Goal: Task Accomplishment & Management: Manage account settings

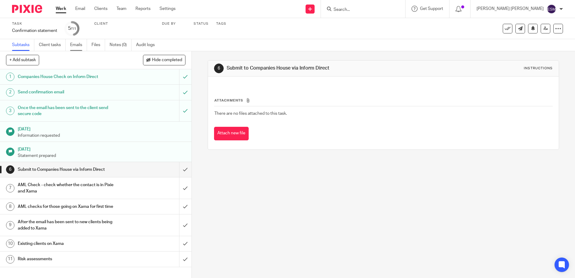
click at [77, 43] on link "Emails" at bounding box center [78, 45] width 17 height 12
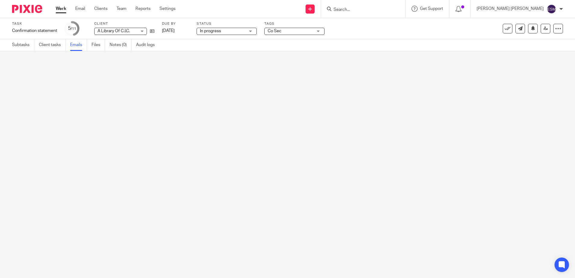
click at [79, 43] on link "Emails" at bounding box center [78, 45] width 17 height 12
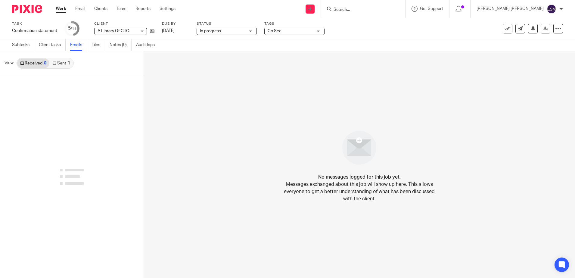
click at [58, 63] on link "Sent 1" at bounding box center [60, 63] width 23 height 10
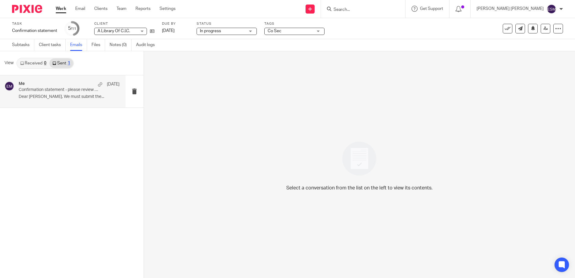
click at [53, 89] on p "Confirmation statement - please review attached details" at bounding box center [59, 89] width 81 height 5
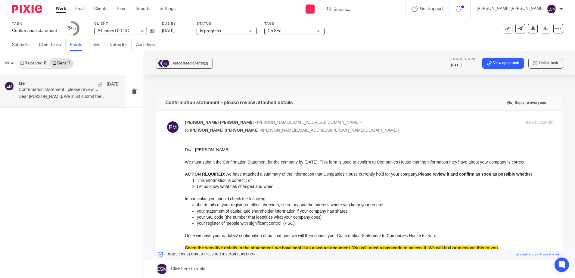
click at [29, 5] on img at bounding box center [27, 9] width 30 height 8
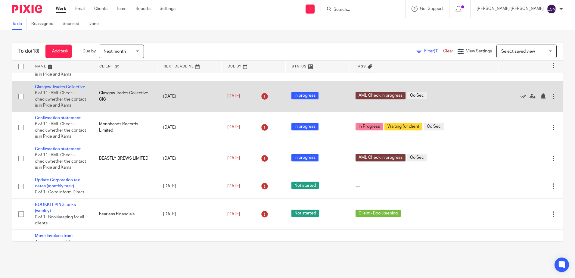
scroll to position [188, 0]
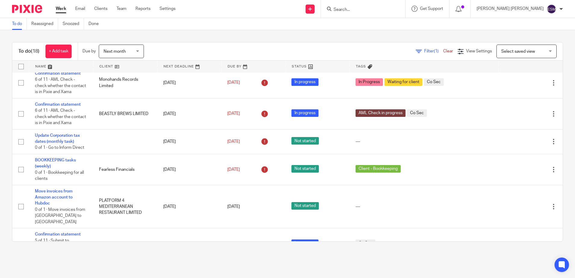
click at [141, 54] on div "Next month Next month" at bounding box center [121, 52] width 45 height 14
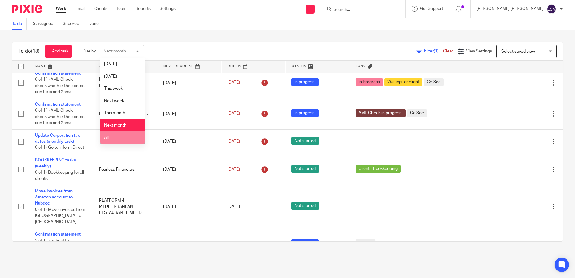
click at [110, 135] on li "All" at bounding box center [122, 137] width 45 height 12
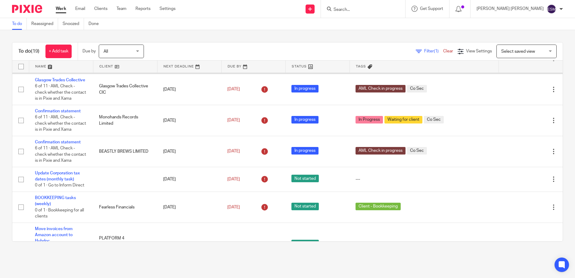
scroll to position [188, 0]
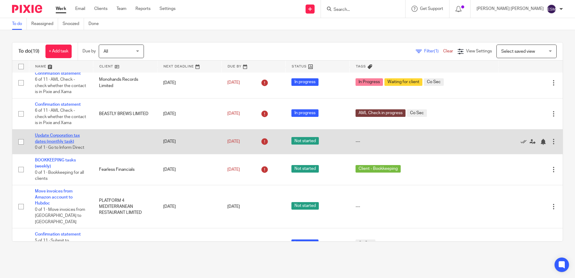
click at [61, 144] on link "Update Corporation tax dates (monthly task)" at bounding box center [57, 138] width 45 height 10
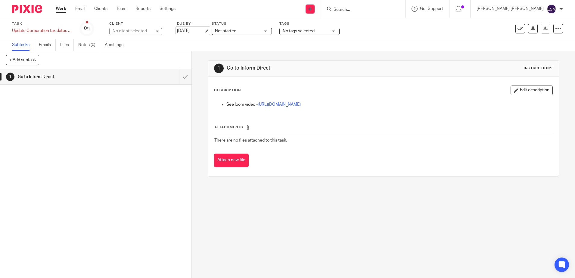
click at [197, 30] on link "[DATE]" at bounding box center [190, 31] width 27 height 6
click at [197, 28] on link "[DATE]" at bounding box center [190, 31] width 27 height 6
click at [31, 10] on img at bounding box center [27, 9] width 30 height 8
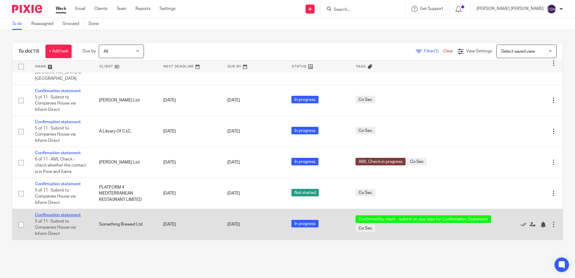
scroll to position [301, 0]
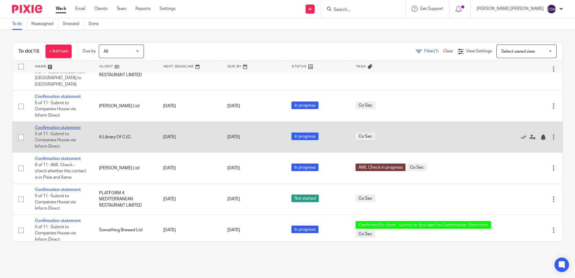
click at [77, 130] on link "Confirmation statement" at bounding box center [58, 128] width 46 height 4
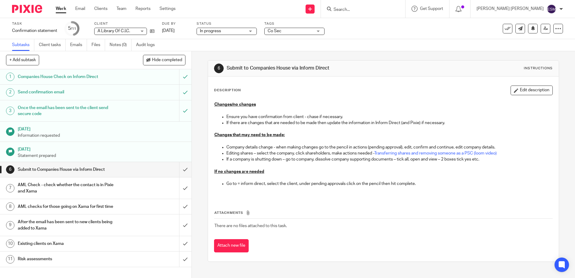
click at [320, 34] on div "Co Sec" at bounding box center [294, 31] width 60 height 7
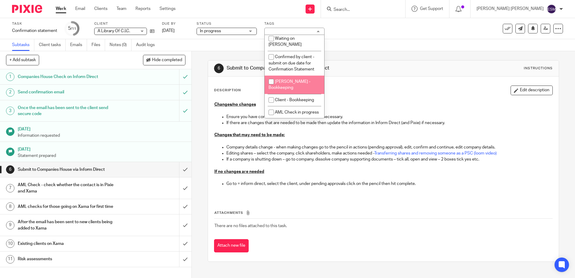
scroll to position [98, 0]
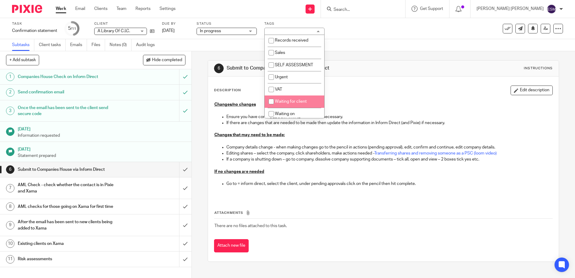
click at [278, 97] on li "Waiting for client" at bounding box center [295, 101] width 60 height 12
checkbox input "true"
click at [36, 17] on div at bounding box center [25, 9] width 50 height 18
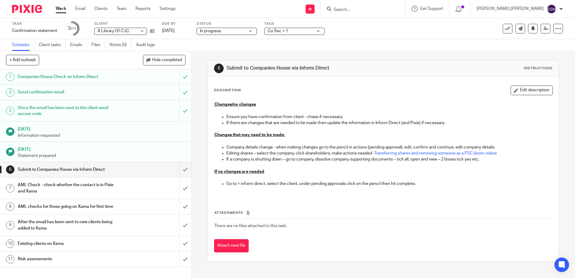
click at [36, 12] on img at bounding box center [27, 9] width 30 height 8
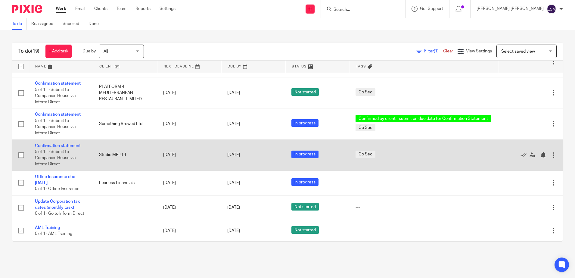
scroll to position [452, 0]
click at [76, 144] on link "Confirmation statement" at bounding box center [58, 146] width 46 height 4
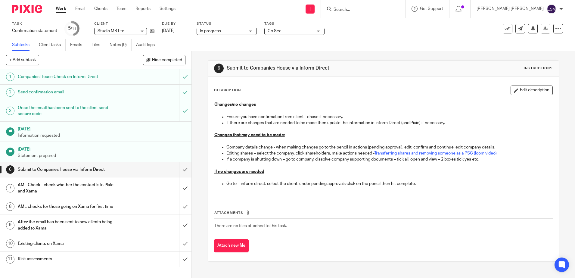
click at [317, 30] on div "Co Sec" at bounding box center [294, 31] width 60 height 7
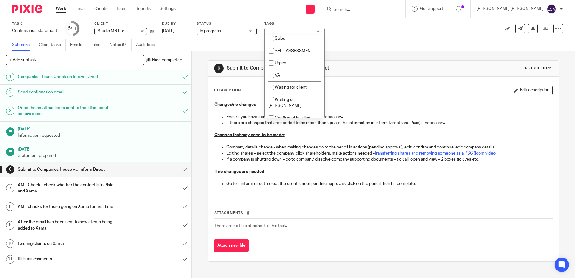
scroll to position [113, 0]
click at [282, 87] on span "Waiting for client" at bounding box center [291, 87] width 32 height 4
checkbox input "true"
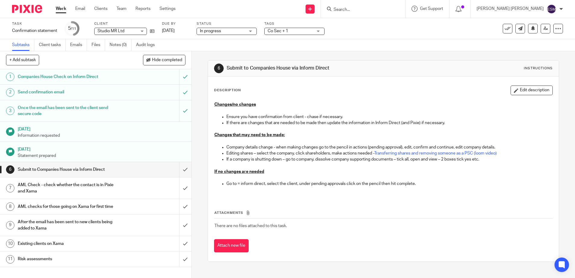
click at [24, 11] on img at bounding box center [27, 9] width 30 height 8
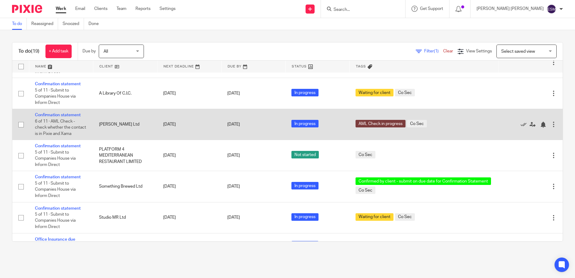
scroll to position [269, 0]
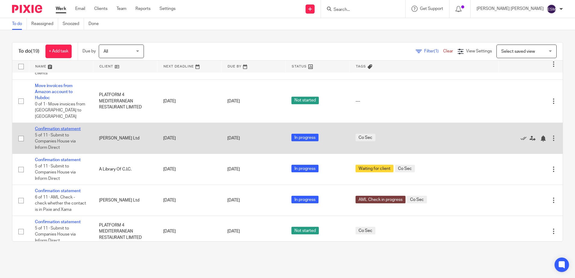
click at [78, 131] on link "Confirmation statement" at bounding box center [58, 129] width 46 height 4
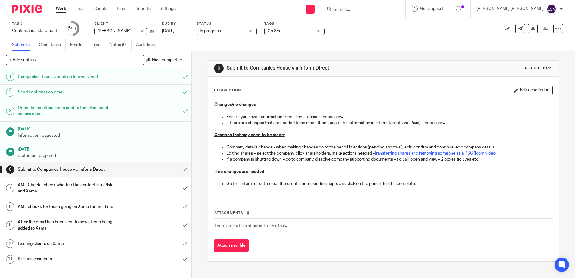
click at [323, 31] on div "Co Sec" at bounding box center [294, 31] width 60 height 7
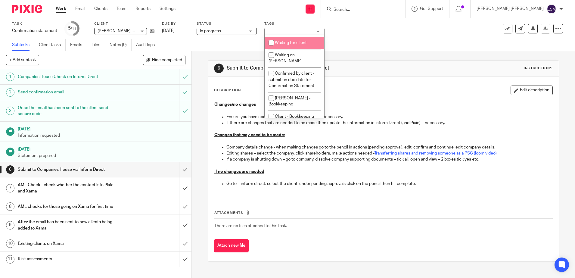
scroll to position [173, 0]
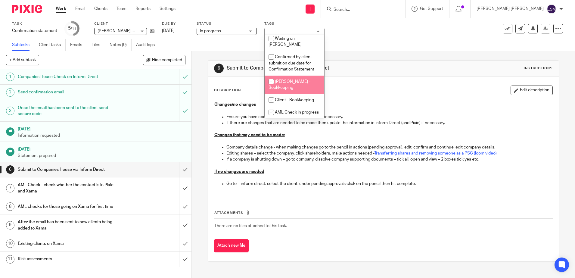
click at [355, 34] on div "Task Confirmation statement Save Confirmation statement 5 /11 Client Samuel A S…" at bounding box center [241, 28] width 459 height 14
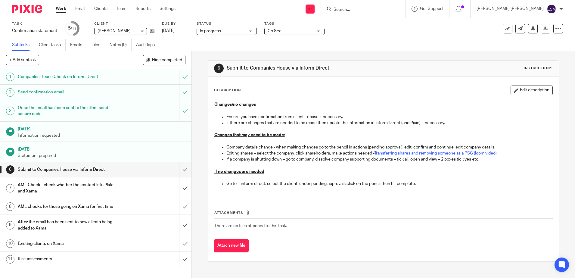
click at [33, 6] on img at bounding box center [27, 9] width 30 height 8
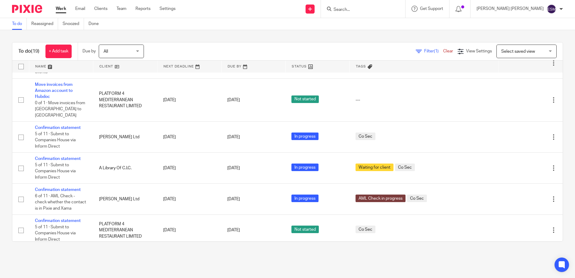
scroll to position [231, 0]
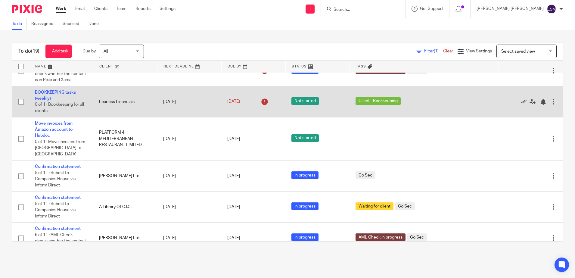
click at [69, 101] on link "BOOKKEEPING tasks (weekly)" at bounding box center [55, 95] width 41 height 10
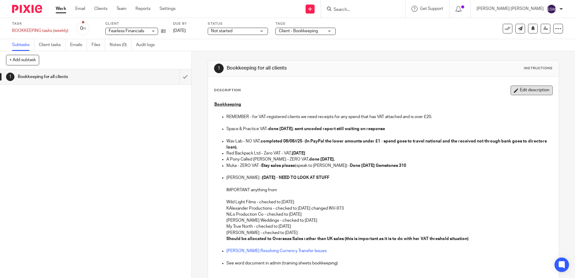
click at [514, 92] on button "Edit description" at bounding box center [532, 91] width 42 height 10
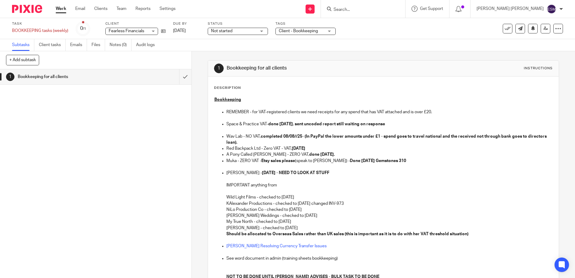
click at [287, 135] on strong "completed 08/08//25- (In PayPal the lower amounts under £1 - spend goes to trav…" at bounding box center [386, 139] width 321 height 10
click at [295, 138] on p "Wav Lab - NO VAT, completed 15/08//25- (In PayPal the lower amounts under £1 - …" at bounding box center [389, 139] width 326 height 12
click at [296, 148] on strong "08/08/25" at bounding box center [299, 148] width 14 height 4
click at [318, 148] on p "Red Backpack Ltd - Zero VAT - VAT, 15/08/25" at bounding box center [389, 148] width 326 height 6
click at [287, 136] on strong "completed 15/08//25- (In PayPal the lower amounts under £1 - spend goes to trav…" at bounding box center [386, 139] width 321 height 10
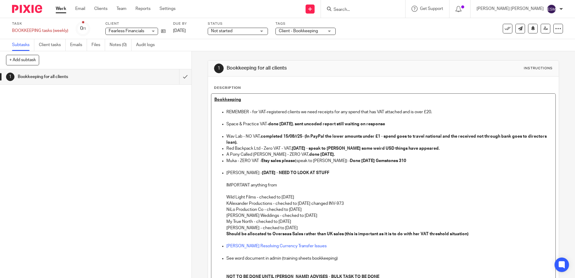
click at [309, 155] on strong "done 08/08/25." at bounding box center [322, 154] width 26 height 4
click at [315, 158] on p "Muka - ZERO VAT - Etsy sales please (speak to Lauren) - Done 08/08/25 Gemstones…" at bounding box center [389, 161] width 326 height 6
click at [350, 159] on strong "Done 08/08/25 Gemstones 310" at bounding box center [378, 161] width 56 height 4
click at [353, 171] on p "Rachel Shenton - 08/08/25 - NEED TO LOOK AT STUFF" at bounding box center [389, 173] width 326 height 6
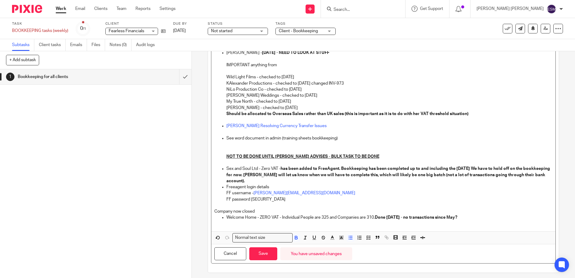
scroll to position [124, 0]
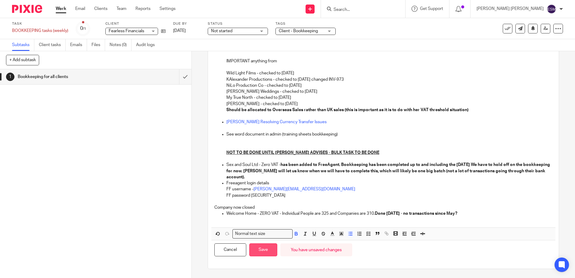
click at [269, 245] on button "Save" at bounding box center [263, 249] width 28 height 13
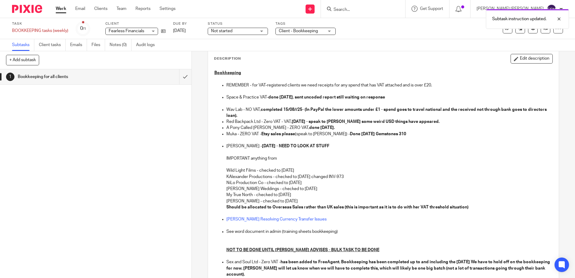
scroll to position [0, 0]
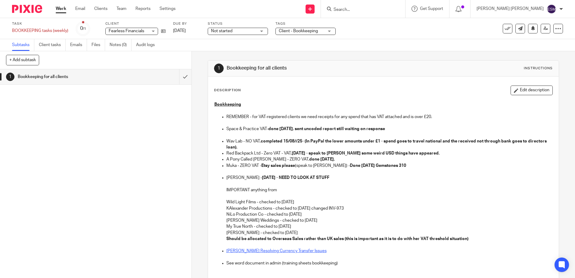
click at [259, 250] on link "Rachel Shenton Resolving Currency Transfer Issues" at bounding box center [276, 251] width 100 height 4
click at [262, 177] on strong "08/08/25 - NEED TO LOOK AT STUFF" at bounding box center [295, 178] width 67 height 4
click at [528, 91] on button "Edit description" at bounding box center [532, 91] width 42 height 10
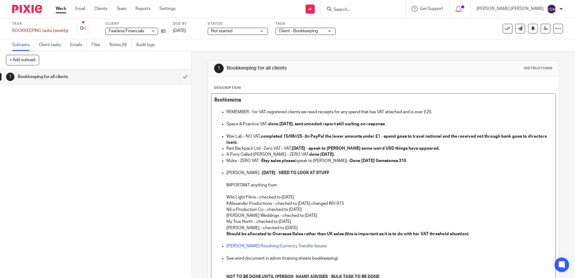
click at [262, 171] on strong "08/08/25 - NEED TO LOOK AT STUFF" at bounding box center [295, 173] width 67 height 4
click at [302, 193] on p at bounding box center [389, 191] width 326 height 6
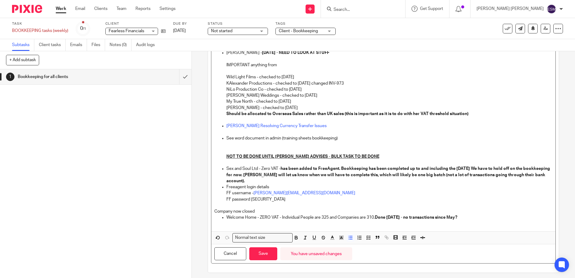
scroll to position [124, 0]
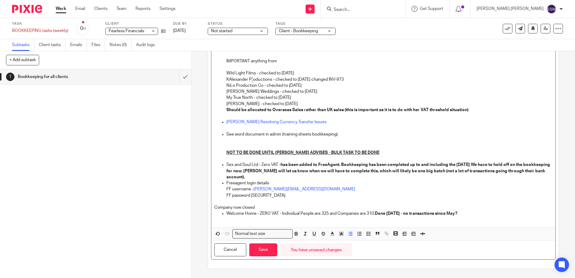
click at [250, 76] on p "KAlexander Productions - checked to 8 August changed INV-973" at bounding box center [389, 79] width 326 height 6
drag, startPoint x: 253, startPoint y: 72, endPoint x: 219, endPoint y: 72, distance: 33.7
click at [219, 72] on ul "REMEMBER - for VAT-registered clients we need receipts for any spend that has V…" at bounding box center [383, 91] width 338 height 213
copy div "Tags Client - Bookkeeping Accounts Co Sec In Progress In review (client) Misc O…"
drag, startPoint x: 233, startPoint y: 46, endPoint x: 253, endPoint y: 34, distance: 22.8
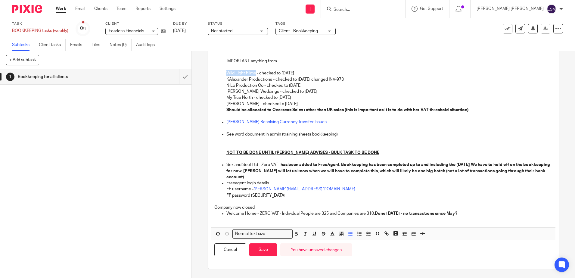
click at [252, 34] on div "Task BOOKKEEPING tasks (weekly) Save BOOKKEEPING tasks (weekly) 0 /1 Client Fea…" at bounding box center [287, 34] width 575 height 33
click at [233, 76] on p "Wild Light Films - checked to 8 August" at bounding box center [389, 73] width 326 height 6
drag, startPoint x: 252, startPoint y: 72, endPoint x: 243, endPoint y: 72, distance: 8.7
click at [243, 72] on p "Wild Light Films - checked to 8 August" at bounding box center [389, 73] width 326 height 6
click at [251, 73] on p "Wild Light Films - checked to 8 August" at bounding box center [389, 73] width 326 height 6
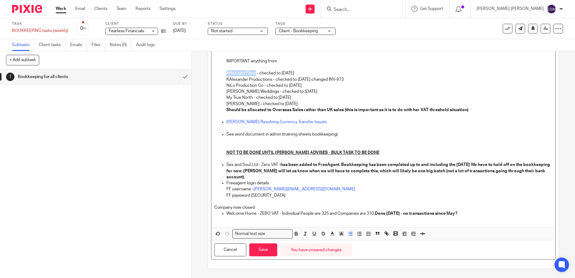
drag, startPoint x: 253, startPoint y: 73, endPoint x: 222, endPoint y: 74, distance: 31.0
click at [222, 74] on ul "REMEMBER - for VAT-registered clients we need receipts for any spend that has V…" at bounding box center [383, 91] width 338 height 213
copy p "Wild Light Films"
click at [334, 99] on p "My True North - checked to 8 August" at bounding box center [389, 98] width 326 height 6
click at [281, 73] on p "Wild Light Films - checked to 8 August" at bounding box center [389, 73] width 326 height 6
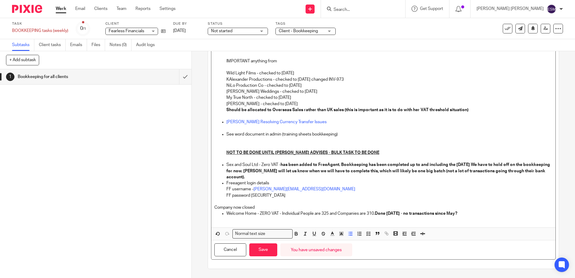
click at [309, 70] on p "Wild Light Films - checked to 15 August" at bounding box center [389, 73] width 326 height 6
click at [251, 79] on p "KAlexander Productions - checked to 8 August changed INV-973" at bounding box center [389, 79] width 326 height 6
drag, startPoint x: 271, startPoint y: 79, endPoint x: 222, endPoint y: 77, distance: 49.7
click at [222, 77] on ul "REMEMBER - for VAT-registered clients we need receipts for any spend that has V…" at bounding box center [383, 91] width 338 height 213
copy p "KAlexander Productions"
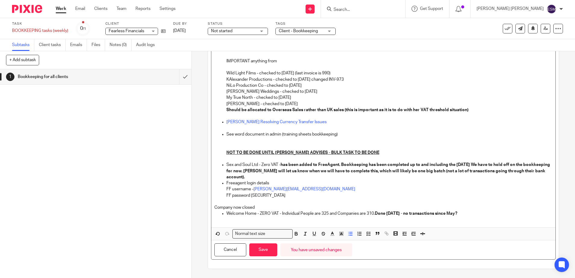
click at [327, 79] on p "KAlexander Productions - checked to 8 August changed INV-973" at bounding box center [389, 79] width 326 height 6
click at [297, 79] on p "KAlexander Productions - checked to 8 August changed INV-973" at bounding box center [389, 79] width 326 height 6
click at [361, 76] on p "KAlexander Productions - checked to 15 August changed INV-973" at bounding box center [389, 79] width 326 height 6
click at [285, 81] on p "KAlexander Productions - checked to 15 August changed INV-973 (last invoice is …" at bounding box center [389, 79] width 326 height 6
drag, startPoint x: 260, startPoint y: 85, endPoint x: 222, endPoint y: 84, distance: 38.0
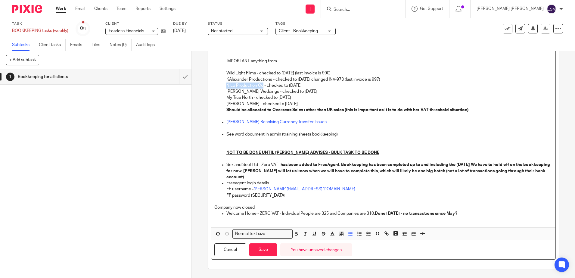
click at [222, 84] on ul "REMEMBER - for VAT-registered clients we need receipts for any spend that has V…" at bounding box center [383, 91] width 338 height 213
copy p "NiLo Production Co"
click at [315, 88] on p "NiLo Production Co - checked to 8 August" at bounding box center [389, 85] width 326 height 6
click at [288, 85] on p "NiLo Production Co - checked to 8 August" at bounding box center [389, 85] width 326 height 6
click at [313, 83] on p "NiLo Production Co - checked to 15 August" at bounding box center [389, 85] width 326 height 6
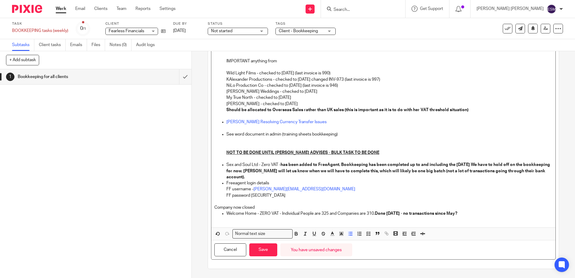
click at [265, 90] on p "Martina H Weddings - checked to 8 August" at bounding box center [389, 92] width 326 height 6
drag, startPoint x: 260, startPoint y: 92, endPoint x: 263, endPoint y: 92, distance: 3.1
click at [262, 92] on p "Martina H Weddings - checked to 8 August" at bounding box center [389, 92] width 326 height 6
click at [261, 91] on p "Martina H Weddings - checked to 8 August" at bounding box center [389, 92] width 326 height 6
click at [260, 91] on p "Martina H Weddings - checked to 8 August" at bounding box center [389, 92] width 326 height 6
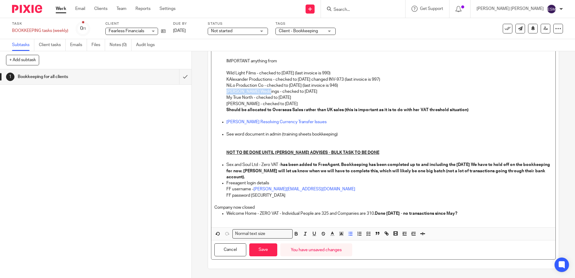
drag, startPoint x: 263, startPoint y: 91, endPoint x: 223, endPoint y: 92, distance: 39.2
click at [223, 92] on ul "REMEMBER - for VAT-registered clients we need receipts for any spend that has V…" at bounding box center [383, 91] width 338 height 213
copy p "Martina H Weddings"
click at [290, 93] on p "Martina H Weddings - checked to 8 August" at bounding box center [389, 92] width 326 height 6
click at [314, 94] on p "Martina H Weddings - checked to 15 August" at bounding box center [389, 92] width 326 height 6
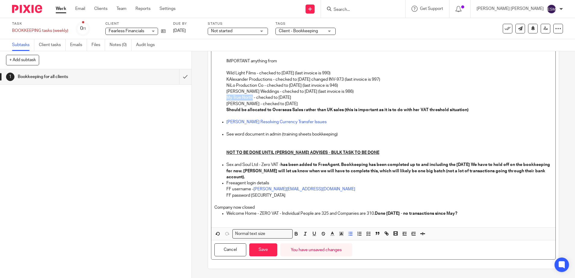
drag, startPoint x: 251, startPoint y: 98, endPoint x: 222, endPoint y: 97, distance: 29.5
click at [222, 97] on ul "REMEMBER - for VAT-registered clients we need receipts for any spend that has V…" at bounding box center [383, 91] width 338 height 213
copy p "My True North"
click at [317, 95] on p "My True North - checked to 8 August" at bounding box center [389, 98] width 326 height 6
drag, startPoint x: 279, startPoint y: 96, endPoint x: 276, endPoint y: 99, distance: 4.1
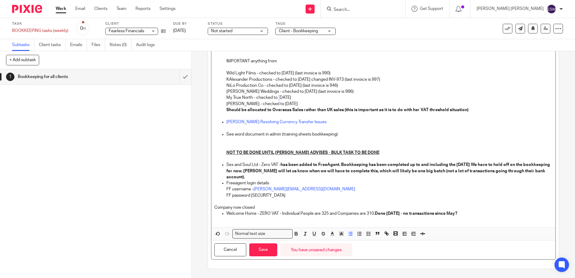
click at [276, 99] on p "My True North - checked to 8 August" at bounding box center [389, 98] width 326 height 6
click at [302, 101] on p "Katy Fendall - checked to 8 August" at bounding box center [389, 104] width 326 height 6
click at [306, 95] on p "My True North - checked to 15 August" at bounding box center [389, 98] width 326 height 6
click at [263, 246] on button "Save" at bounding box center [263, 249] width 28 height 13
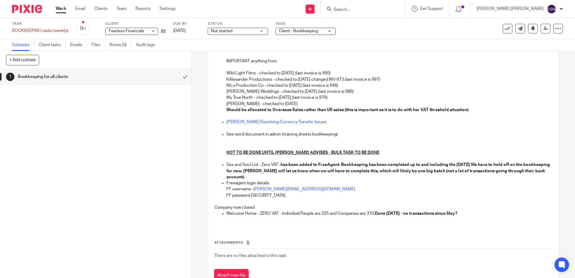
click at [247, 104] on p "Katy Fendall - checked to 8 August" at bounding box center [389, 104] width 326 height 6
click at [249, 103] on p "Katy Fendall - checked to 8 August" at bounding box center [389, 104] width 326 height 6
drag, startPoint x: 247, startPoint y: 103, endPoint x: 223, endPoint y: 103, distance: 24.4
click at [223, 103] on ul "REMEMBER - for VAT-registered clients we need receipts for any spend that has V…" at bounding box center [383, 91] width 338 height 213
copy p "Katy Fendall"
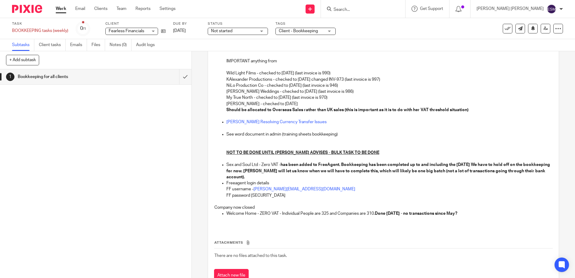
click at [276, 104] on p "Katy Fendall - checked to 8 August" at bounding box center [389, 104] width 326 height 6
click at [272, 103] on p "Katy Fendall - checked to 8 August" at bounding box center [389, 104] width 326 height 6
click at [276, 103] on p "Katy Fendall - checked to 8 August" at bounding box center [389, 104] width 326 height 6
click at [277, 101] on p "Katy Fendall - checked to 8 August" at bounding box center [389, 104] width 326 height 6
click at [275, 104] on p "Katy Fendall - checked to 8 August" at bounding box center [389, 104] width 326 height 6
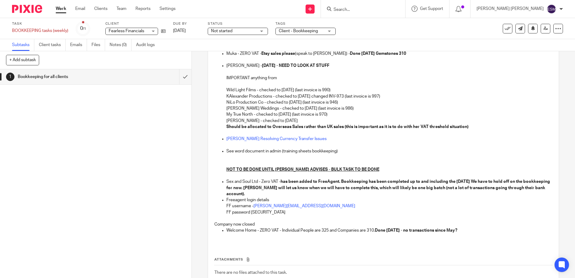
scroll to position [114, 0]
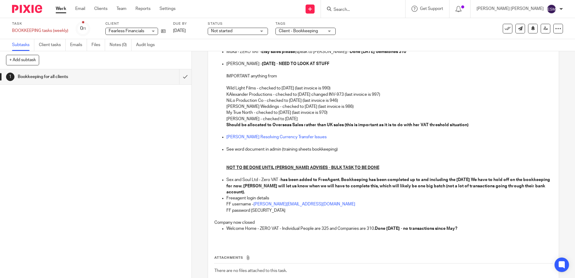
click at [274, 116] on p "Katy Fendall - checked to 8 August" at bounding box center [389, 119] width 326 height 6
click at [278, 121] on p "Katy Fendall - checked to 8 August" at bounding box center [389, 119] width 326 height 6
click at [278, 120] on p "Katy Fendall - checked to 8 August" at bounding box center [389, 119] width 326 height 6
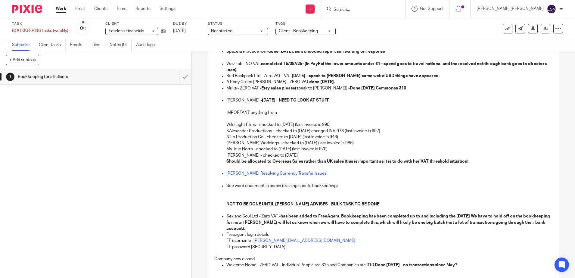
scroll to position [151, 0]
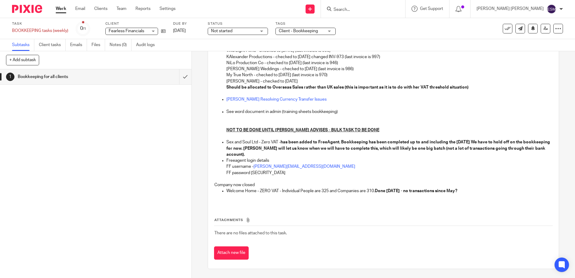
click at [290, 79] on p "Katy Fendall - checked to 8 August" at bounding box center [389, 81] width 326 height 6
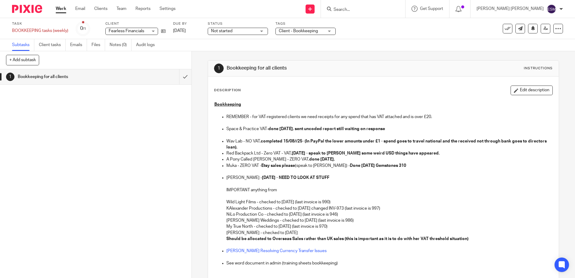
scroll to position [38, 0]
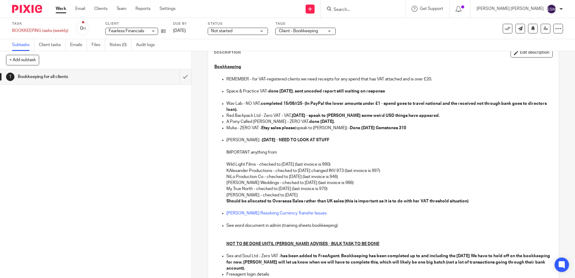
click at [277, 195] on p "Katy Fendall - checked to 8 August" at bounding box center [389, 195] width 326 height 6
click at [273, 197] on p "Katy Fendall - checked to 8 August" at bounding box center [389, 195] width 326 height 6
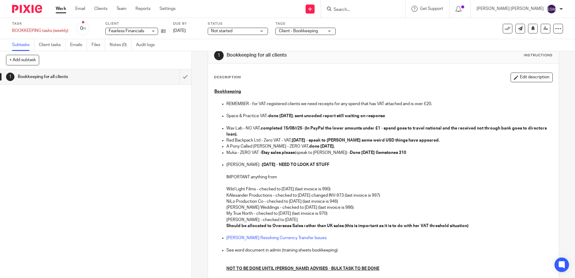
scroll to position [0, 0]
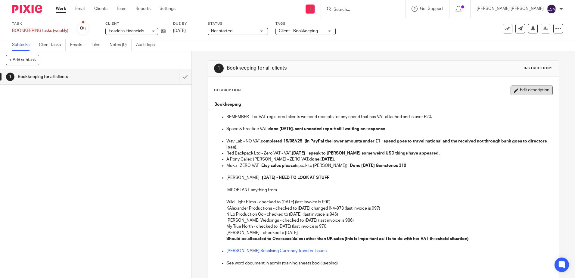
click at [521, 92] on button "Edit description" at bounding box center [532, 91] width 42 height 10
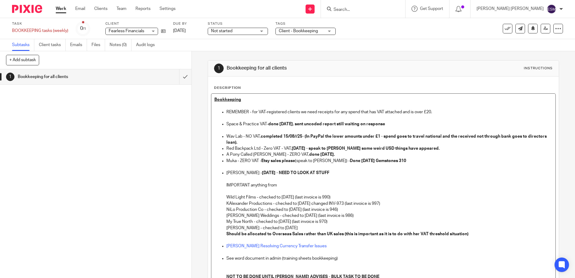
click at [276, 228] on p "Katy Fendall - checked to 8 August" at bounding box center [389, 228] width 326 height 6
click at [309, 228] on p "Katy Fendall - checked to 15 August" at bounding box center [389, 228] width 326 height 6
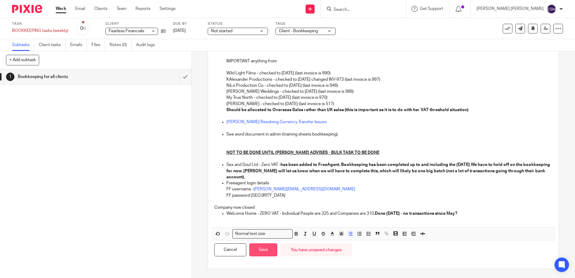
click at [266, 247] on button "Save" at bounding box center [263, 249] width 28 height 13
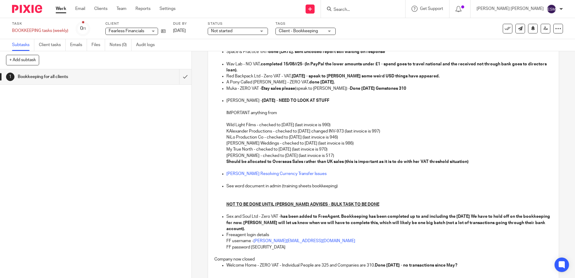
scroll to position [76, 0]
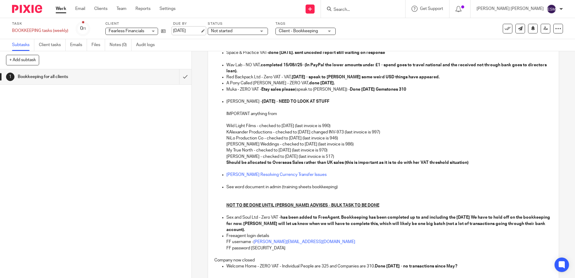
click at [187, 30] on link "12 Aug 2025" at bounding box center [186, 31] width 27 height 6
click at [197, 32] on link "19 Aug 2025" at bounding box center [186, 31] width 27 height 6
click at [559, 18] on div at bounding box center [554, 18] width 16 height 7
click at [34, 11] on img at bounding box center [27, 9] width 30 height 8
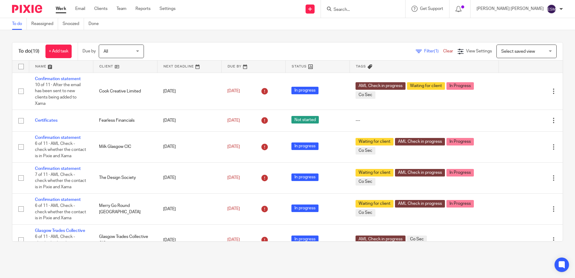
click at [562, 9] on div at bounding box center [561, 9] width 4 height 4
click at [532, 42] on span "Logout" at bounding box center [535, 42] width 14 height 4
